Goal: Task Accomplishment & Management: Complete application form

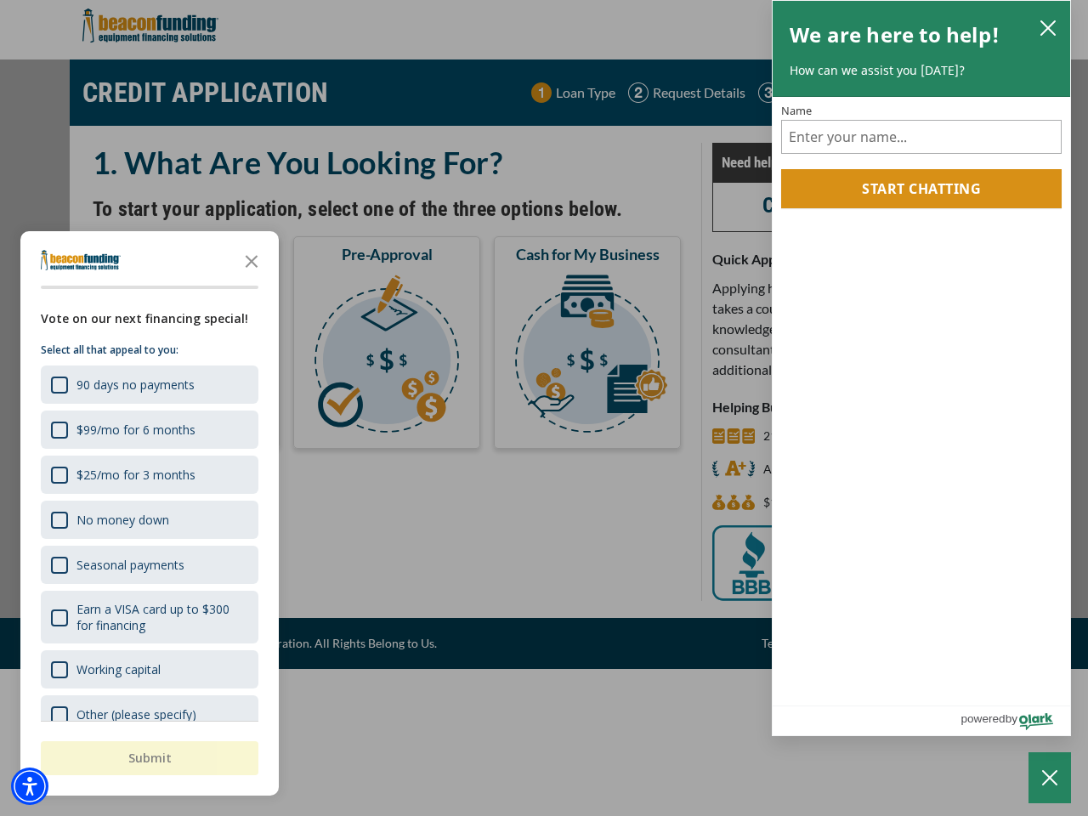
click at [544, 408] on div "button" at bounding box center [544, 408] width 1088 height 816
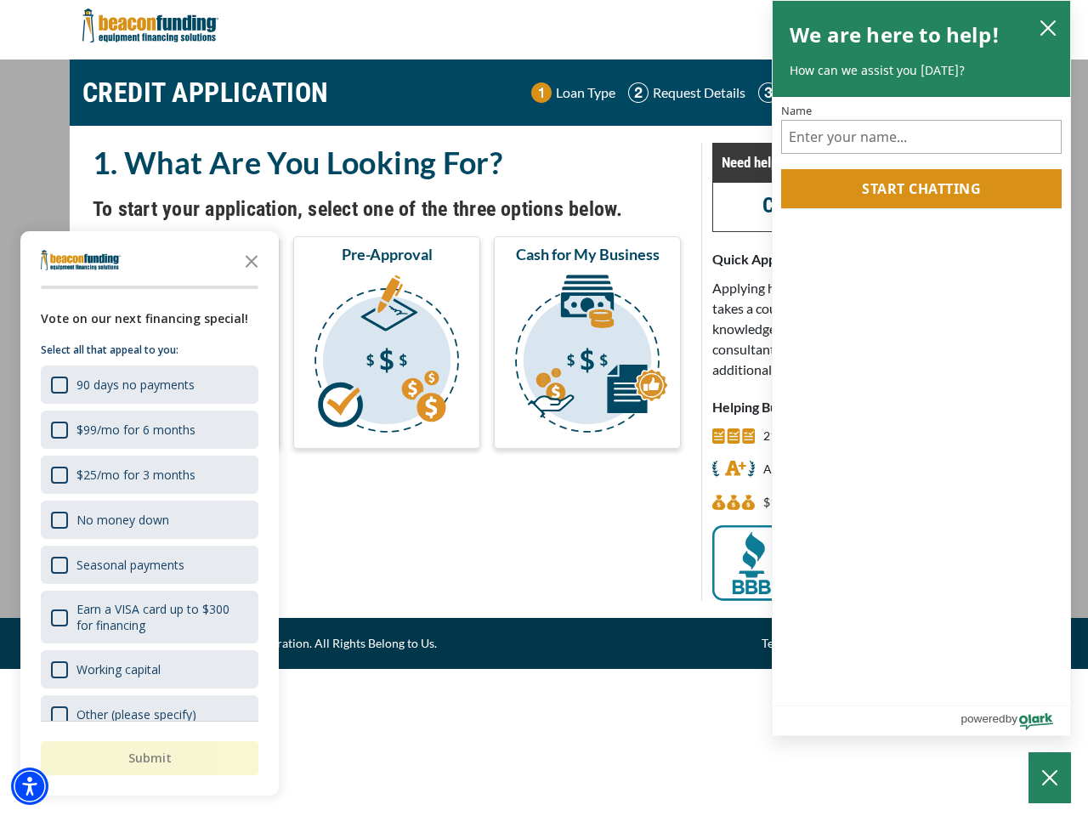
click at [30, 786] on img "Accessibility Menu" at bounding box center [29, 785] width 37 height 37
click at [544, 408] on body "Skip to main content Enable accessibility for low vision Open the accessibility…" at bounding box center [544, 408] width 1088 height 816
click at [252, 260] on body "Skip to main content Enable accessibility for low vision Open the accessibility…" at bounding box center [544, 408] width 1088 height 816
click at [148, 384] on body "Skip to main content Enable accessibility for low vision Open the accessibility…" at bounding box center [544, 408] width 1088 height 816
click at [148, 429] on body "Skip to main content Enable accessibility for low vision Open the accessibility…" at bounding box center [544, 408] width 1088 height 816
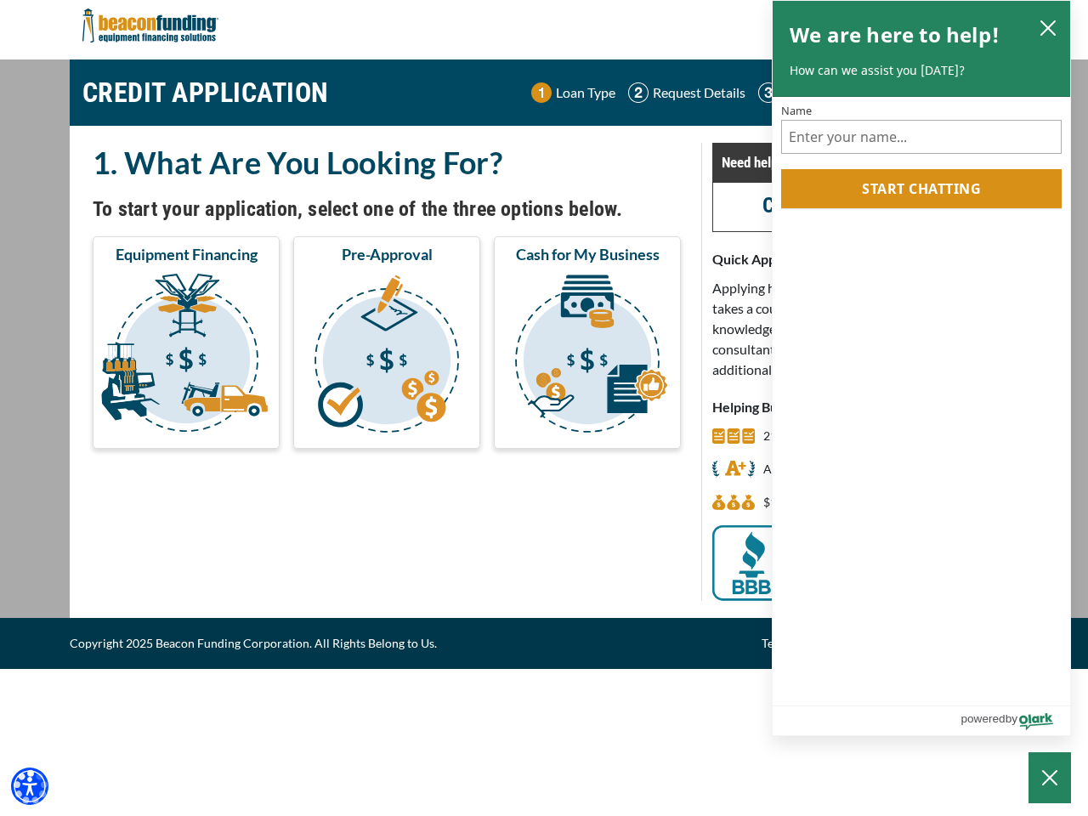
click at [148, 474] on body "Skip to main content Enable accessibility for low vision Open the accessibility…" at bounding box center [544, 408] width 1088 height 816
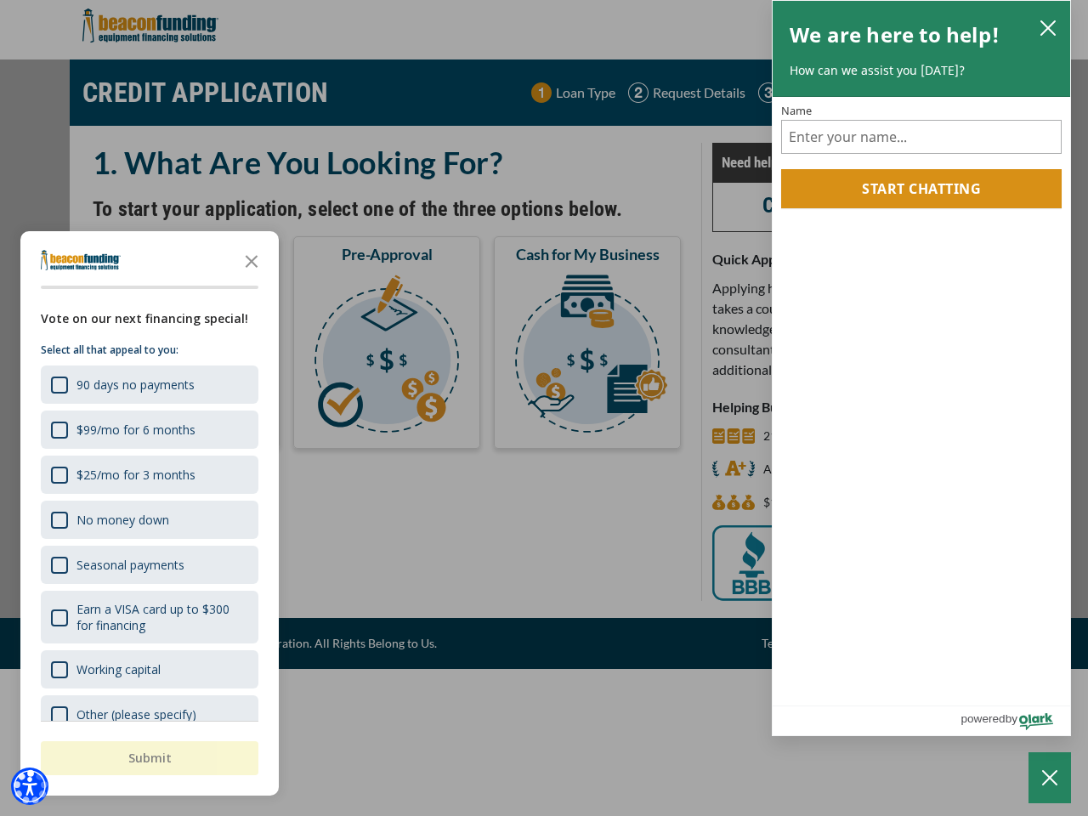
click at [148, 519] on body "Skip to main content Enable accessibility for low vision Open the accessibility…" at bounding box center [544, 408] width 1088 height 816
click at [148, 564] on body "Skip to main content Enable accessibility for low vision Open the accessibility…" at bounding box center [544, 408] width 1088 height 816
click at [148, 617] on body "Skip to main content Enable accessibility for low vision Open the accessibility…" at bounding box center [544, 408] width 1088 height 816
